Goal: Task Accomplishment & Management: Manage account settings

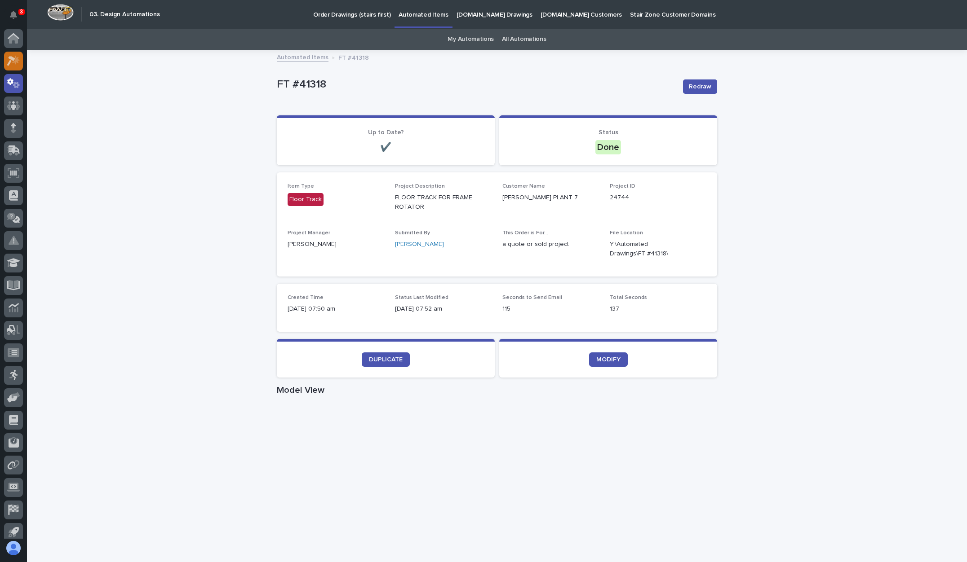
scroll to position [7, 0]
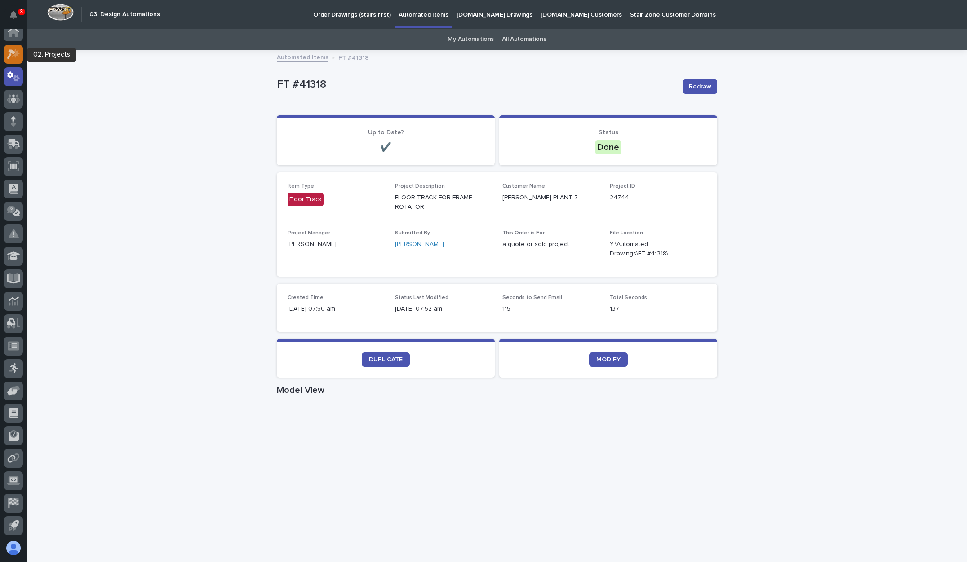
click at [13, 53] on icon at bounding box center [11, 54] width 8 height 10
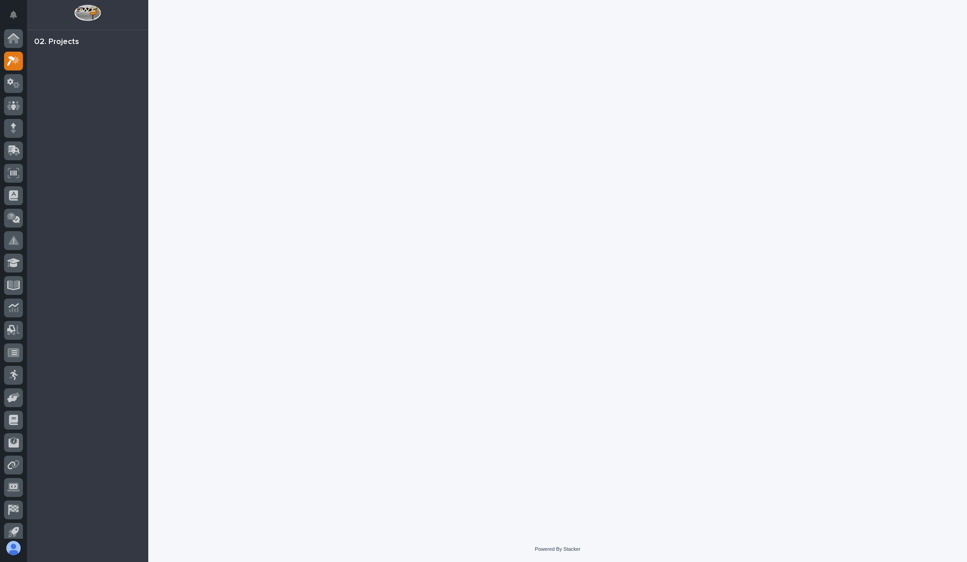
scroll to position [7, 0]
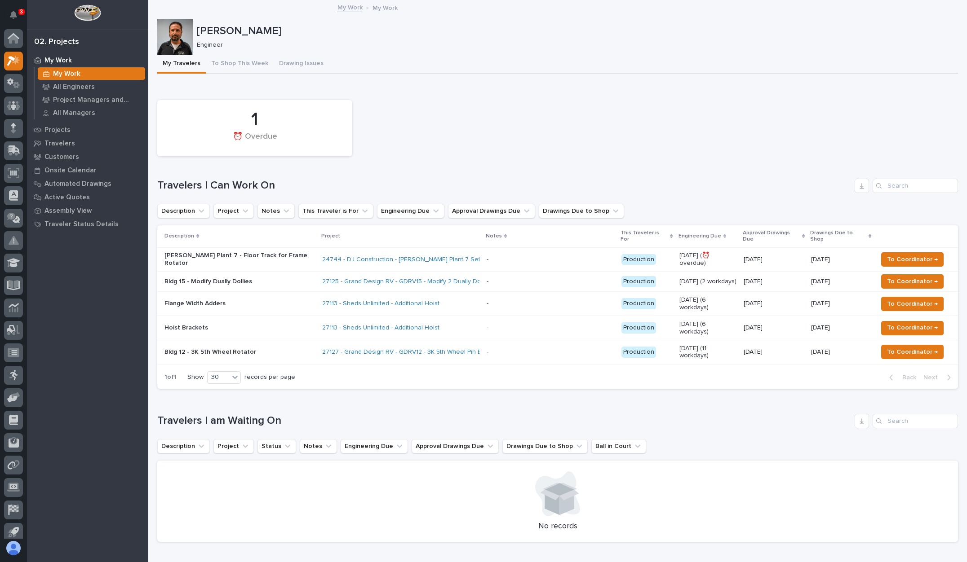
scroll to position [7, 0]
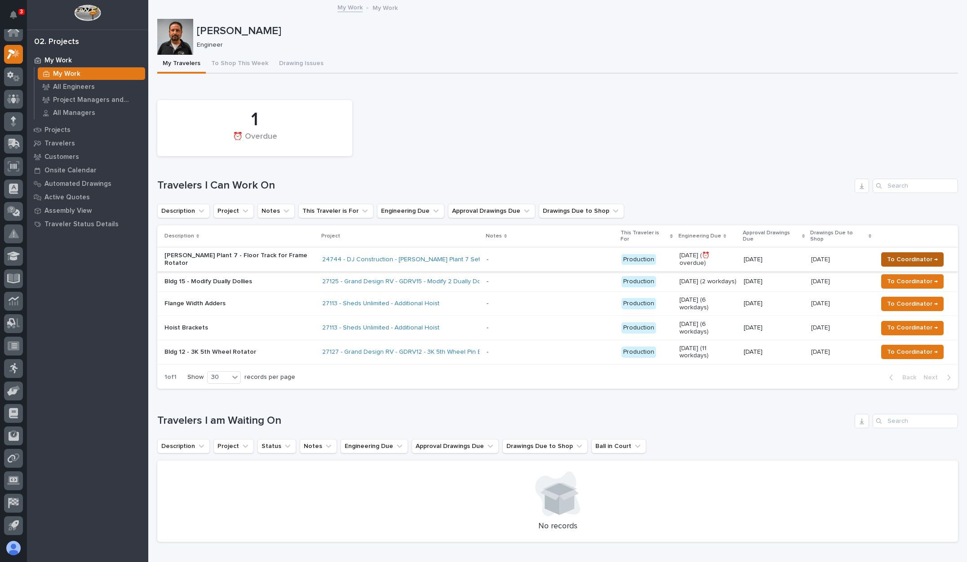
click at [892, 254] on span "To Coordinator →" at bounding box center [912, 259] width 51 height 11
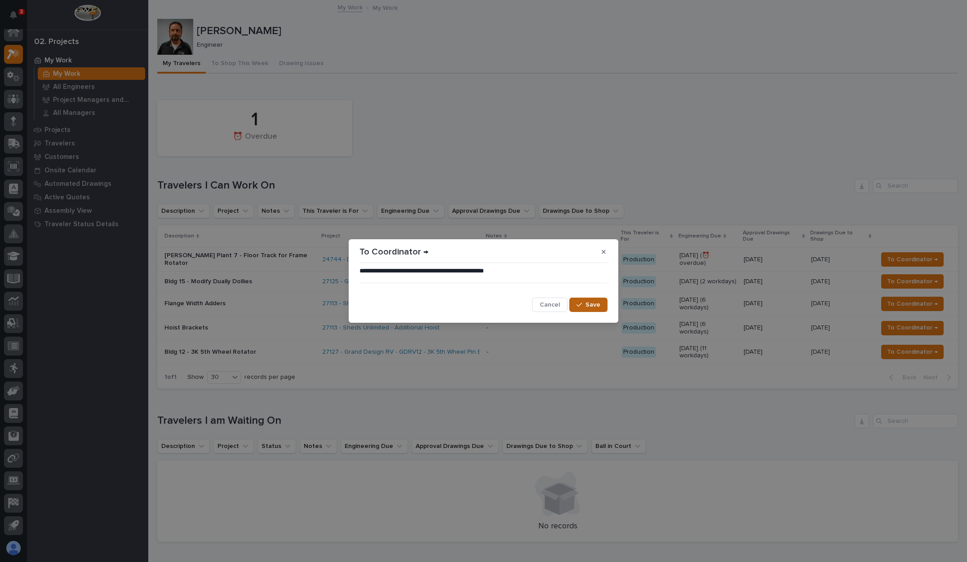
click at [594, 304] on span "Save" at bounding box center [592, 305] width 15 height 8
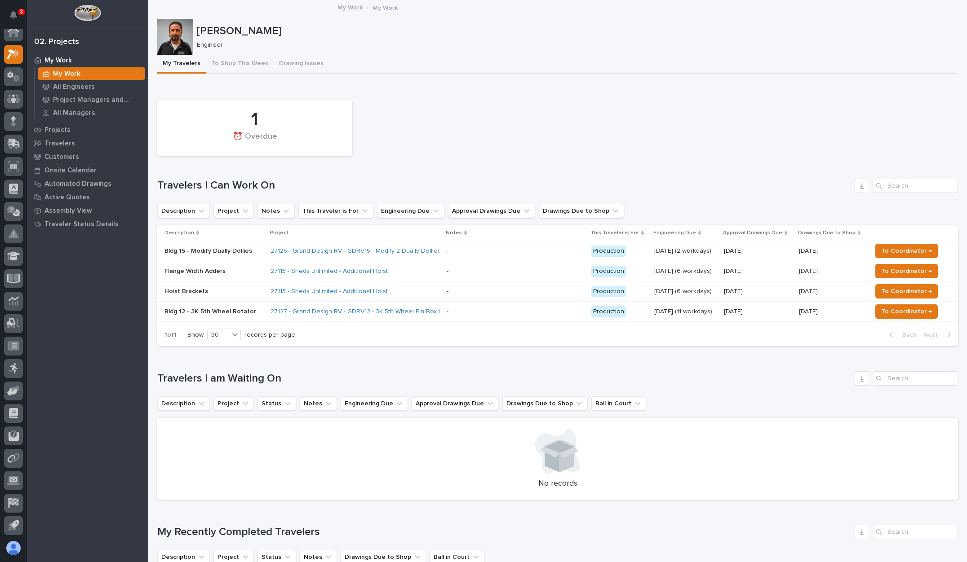
click at [541, 159] on div "1 ⏰ Overdue" at bounding box center [558, 128] width 810 height 65
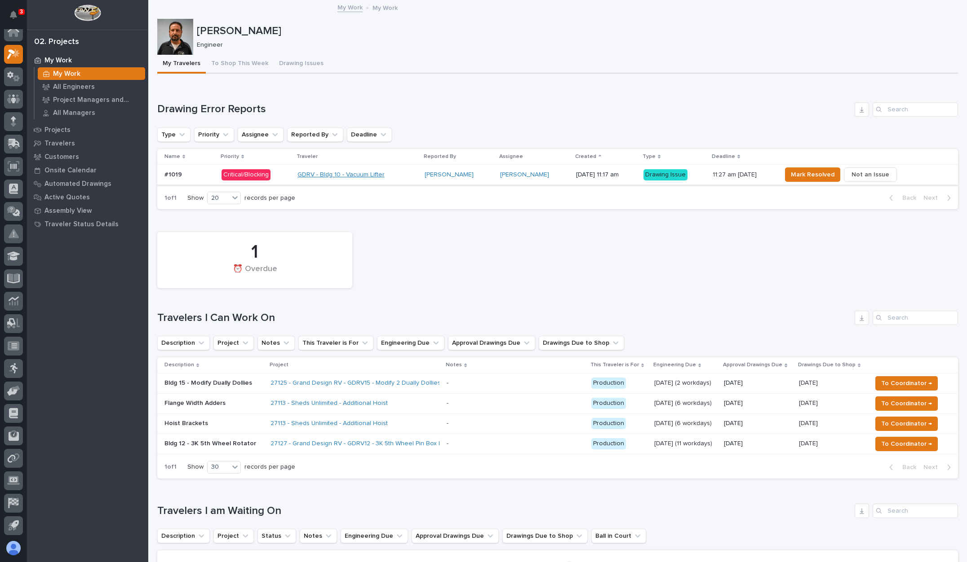
click at [365, 174] on link "GDRV - Bldg 10 - Vacuum Lifter" at bounding box center [340, 175] width 87 height 8
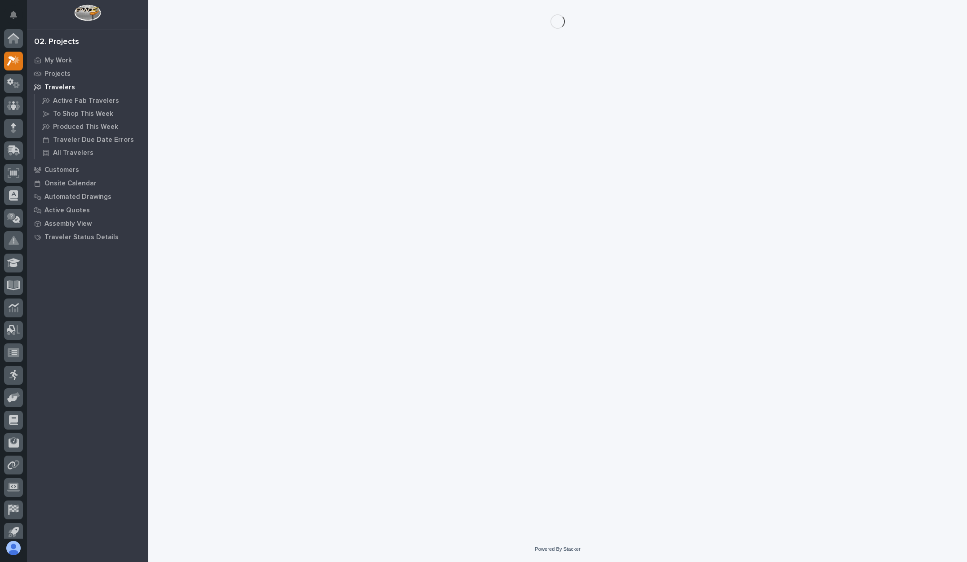
scroll to position [7, 0]
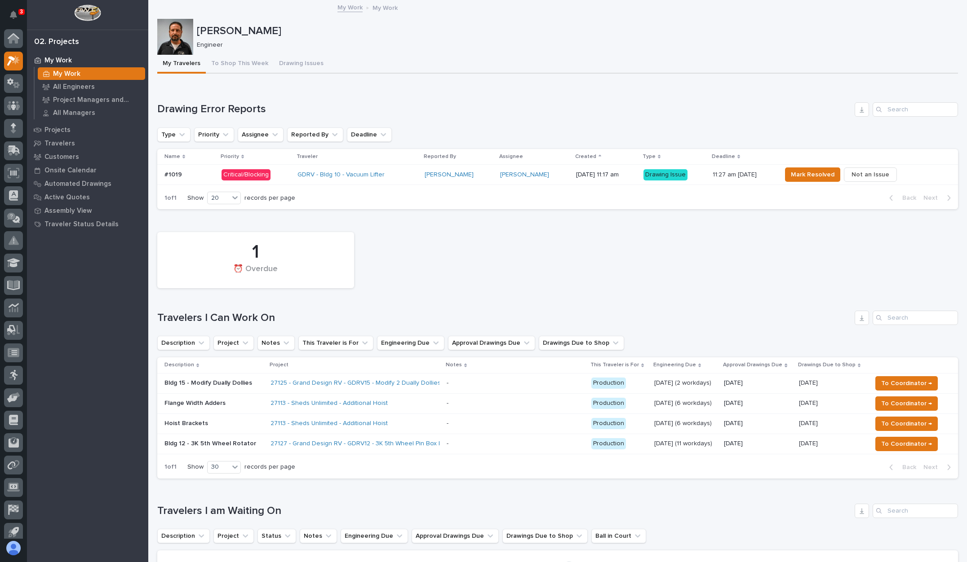
scroll to position [7, 0]
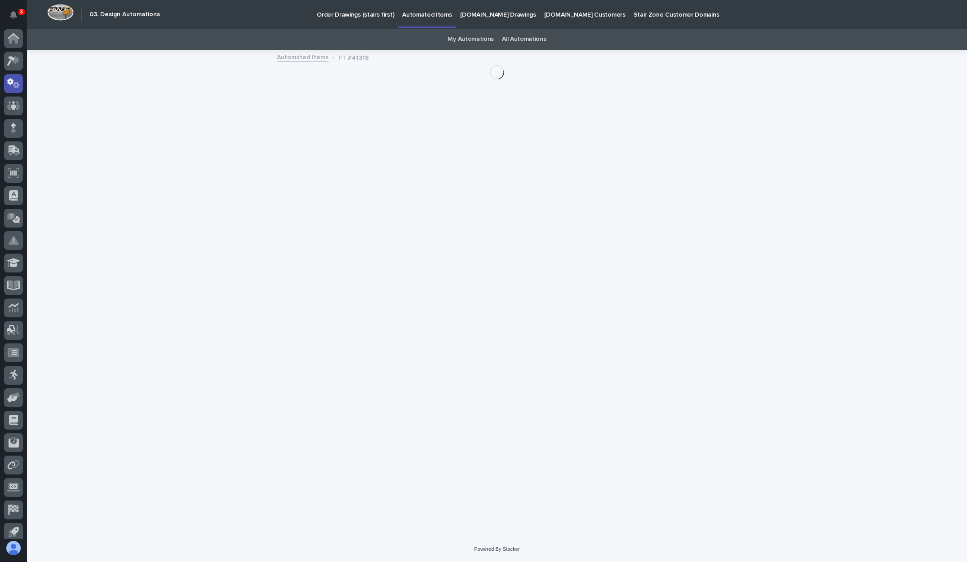
scroll to position [7, 0]
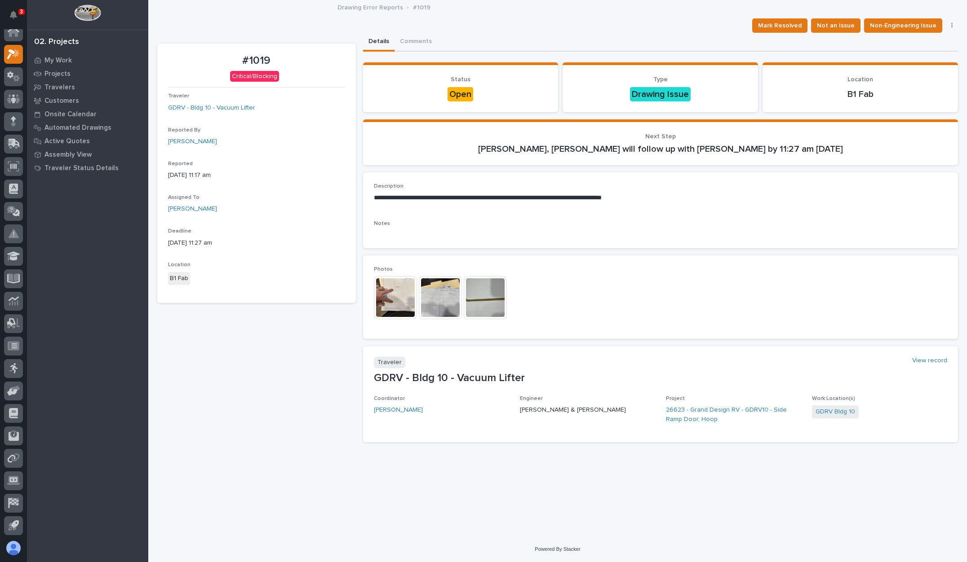
click at [395, 299] on img at bounding box center [395, 297] width 43 height 43
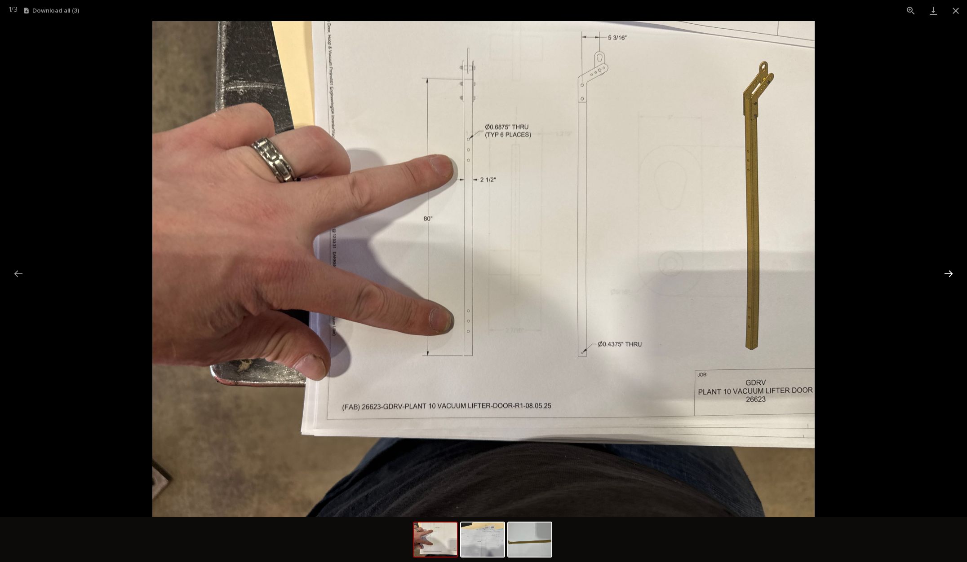
click at [951, 274] on button "Next slide" at bounding box center [948, 274] width 19 height 18
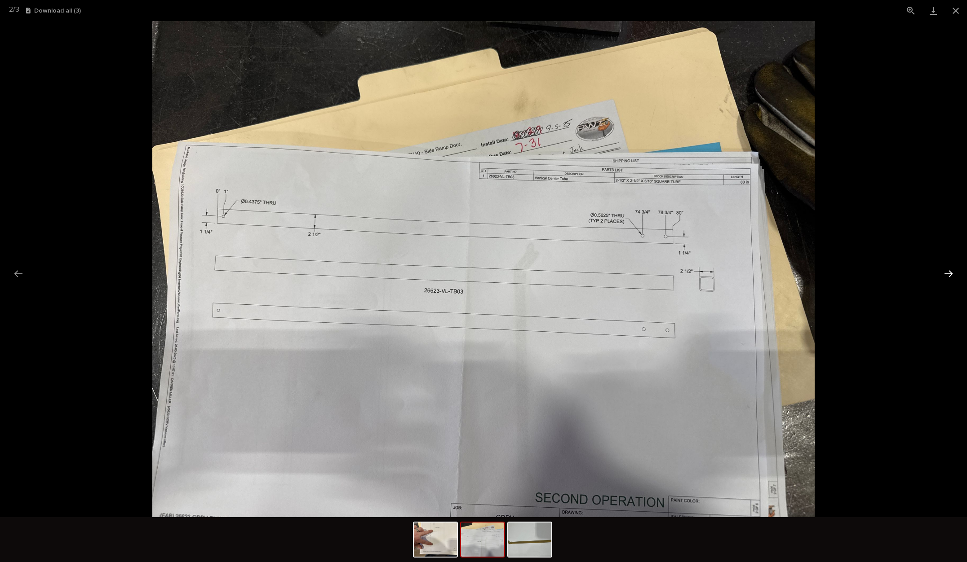
click at [951, 274] on button "Next slide" at bounding box center [948, 274] width 19 height 18
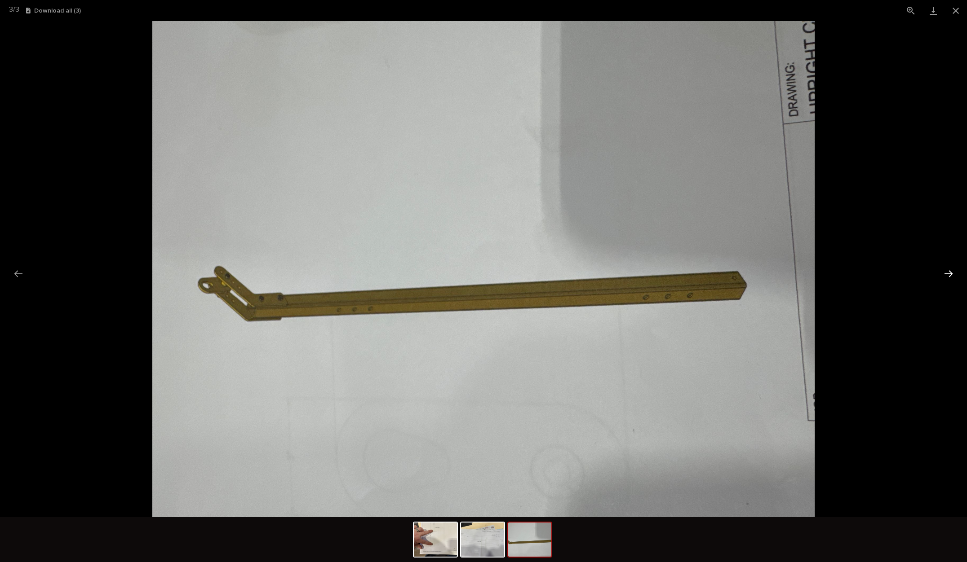
click at [951, 274] on button "Next slide" at bounding box center [948, 274] width 19 height 18
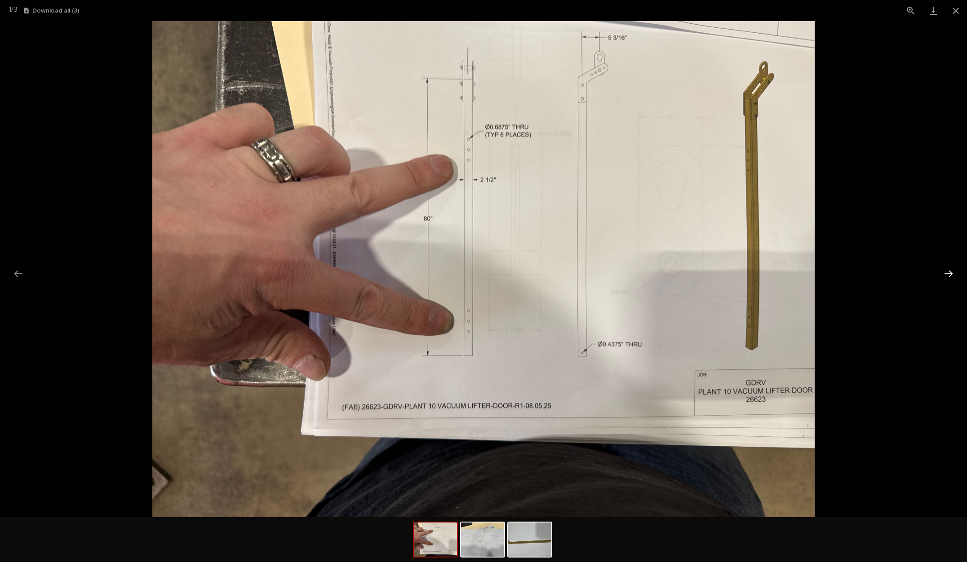
click at [951, 274] on button "Next slide" at bounding box center [948, 274] width 19 height 18
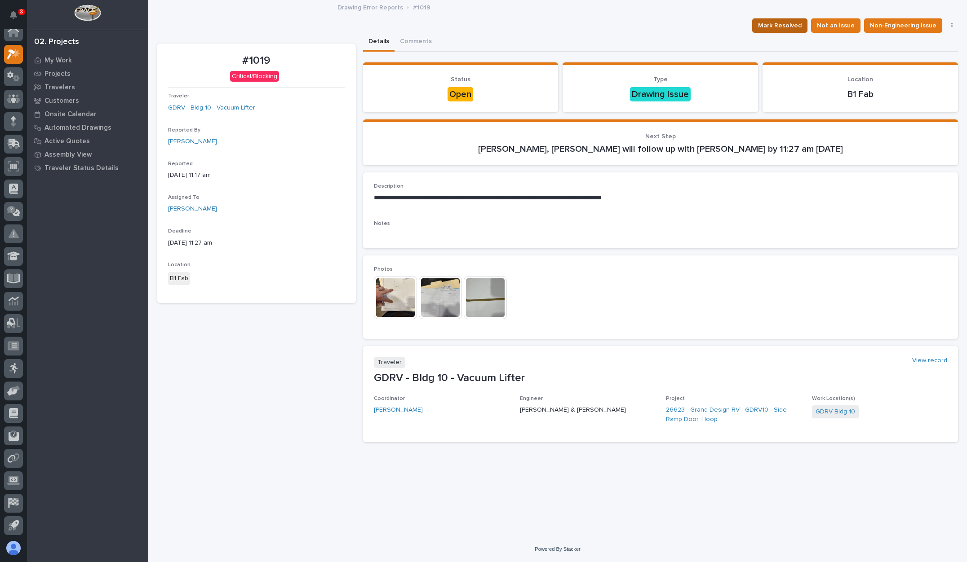
click at [799, 26] on span "Mark Resolved" at bounding box center [780, 25] width 44 height 11
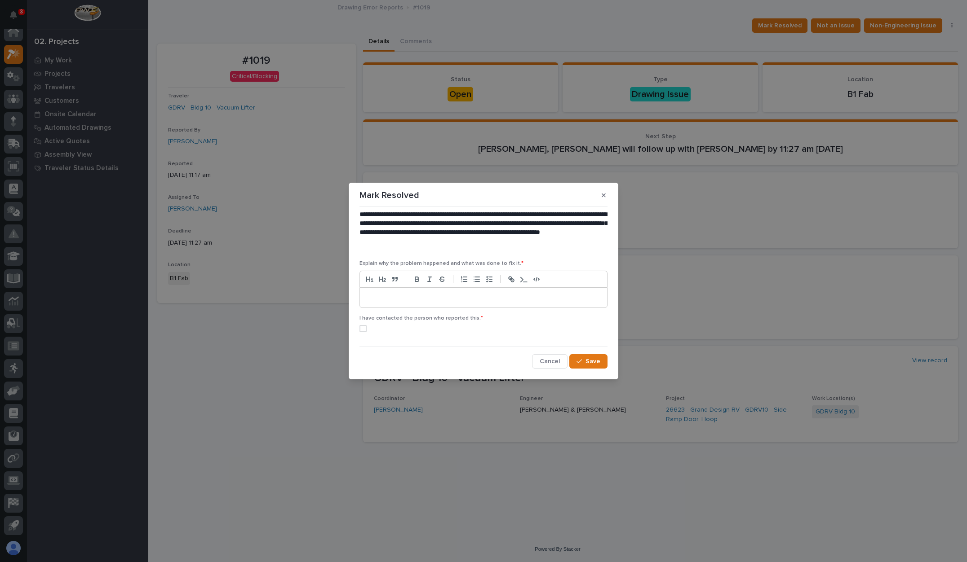
click at [438, 293] on p at bounding box center [484, 297] width 234 height 9
click at [363, 324] on div "I have contacted the person who reported this. *" at bounding box center [483, 327] width 248 height 24
click at [366, 329] on span at bounding box center [362, 328] width 7 height 7
click at [575, 359] on button "Save" at bounding box center [588, 361] width 38 height 14
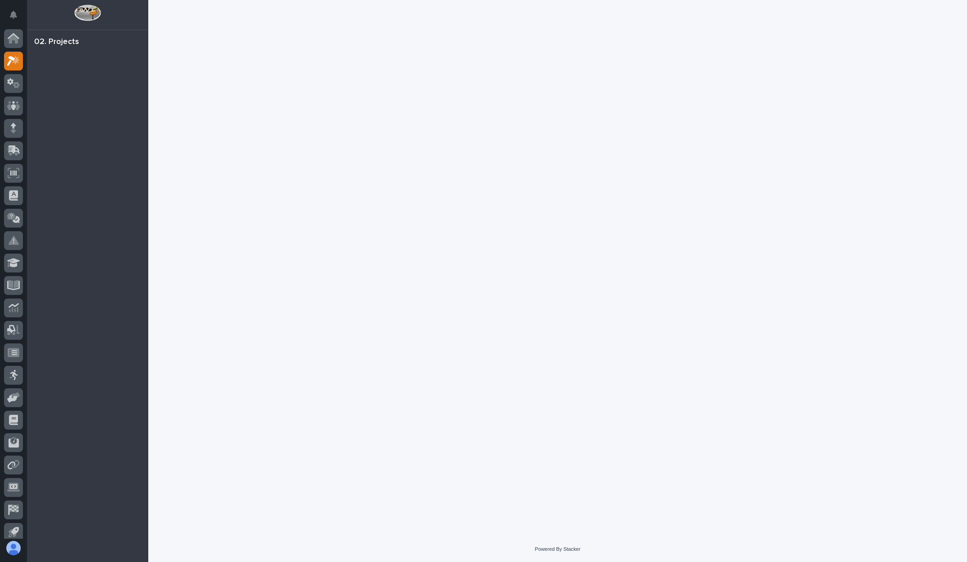
scroll to position [7, 0]
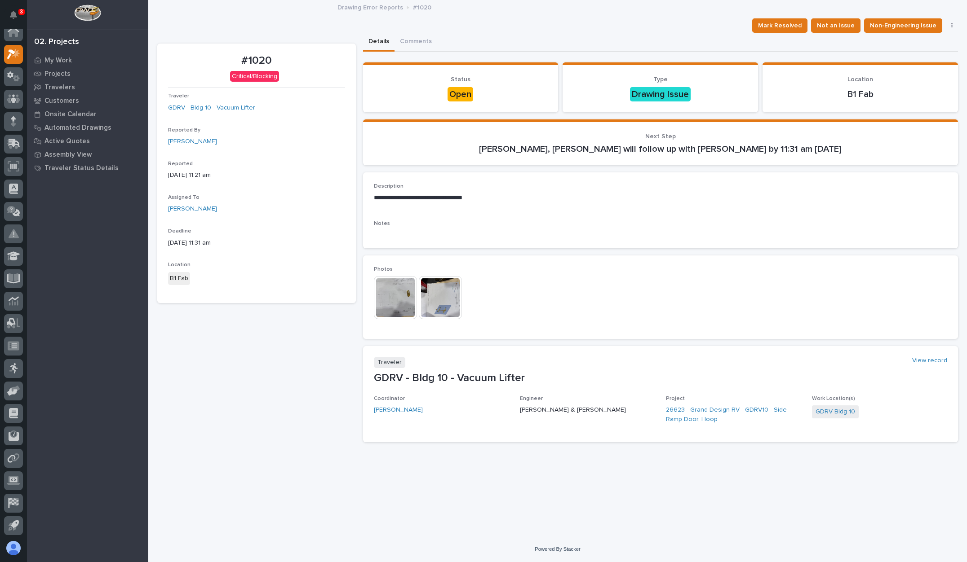
click at [387, 308] on img at bounding box center [395, 297] width 43 height 43
click at [438, 305] on img at bounding box center [440, 297] width 43 height 43
click at [562, 312] on div "This file cannot be opened Download File" at bounding box center [660, 298] width 573 height 45
click at [545, 47] on div "Details Comments" at bounding box center [660, 42] width 595 height 19
click at [916, 22] on span "Non-Engineering Issue" at bounding box center [903, 25] width 66 height 11
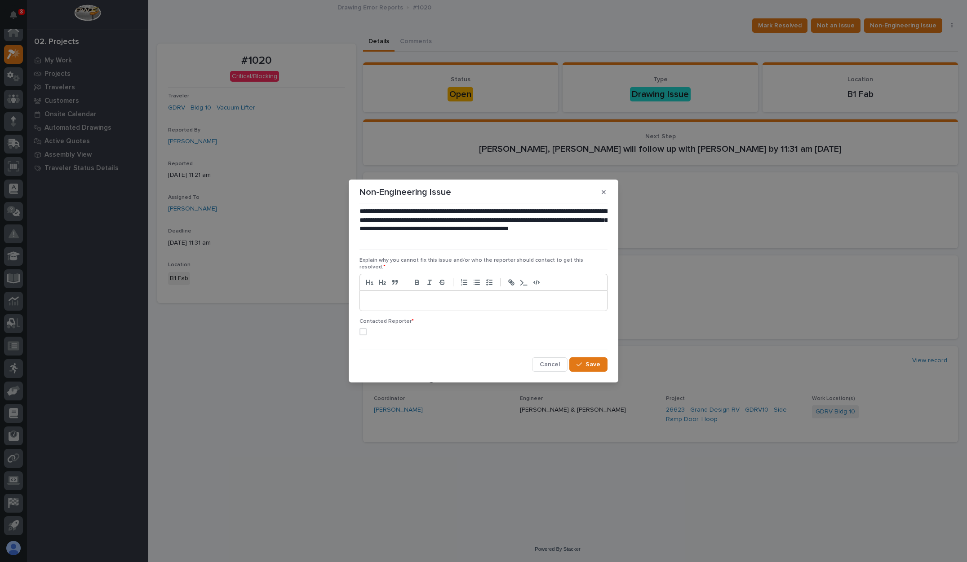
click at [422, 291] on div at bounding box center [483, 301] width 247 height 20
click at [366, 328] on span at bounding box center [362, 331] width 7 height 7
click at [598, 368] on button "Save" at bounding box center [588, 365] width 38 height 14
